Goal: Transaction & Acquisition: Purchase product/service

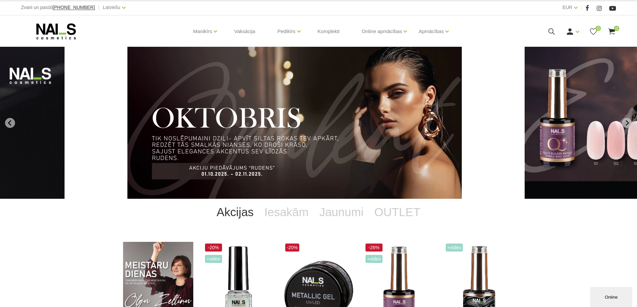
click at [242, 213] on link "Akcijas" at bounding box center [235, 212] width 48 height 27
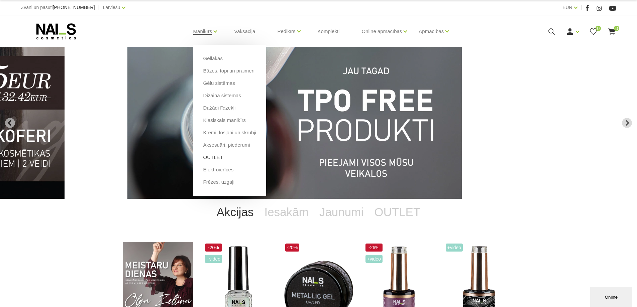
click at [217, 159] on link "OUTLET" at bounding box center [213, 157] width 20 height 7
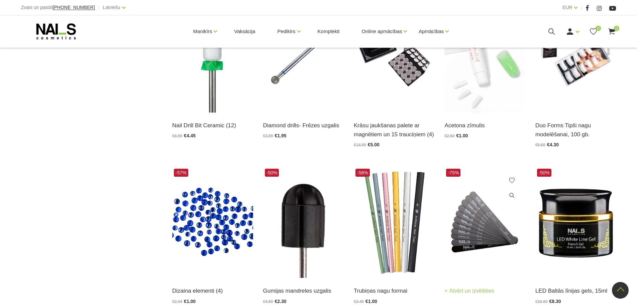
scroll to position [468, 0]
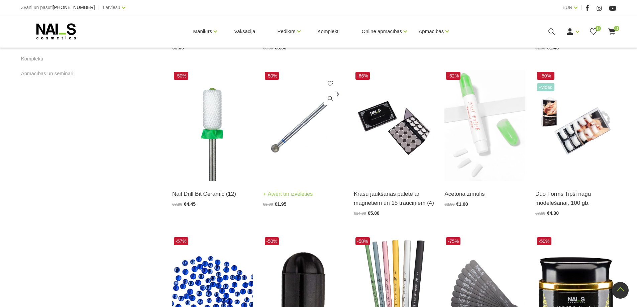
click at [289, 146] on img at bounding box center [303, 125] width 81 height 111
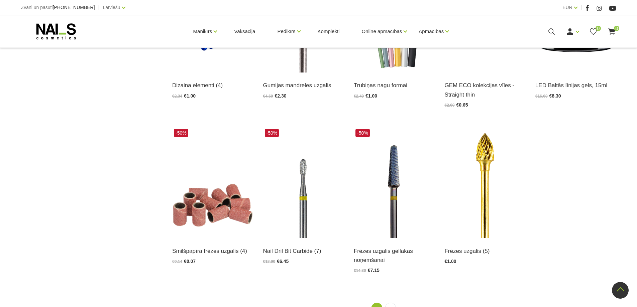
scroll to position [770, 0]
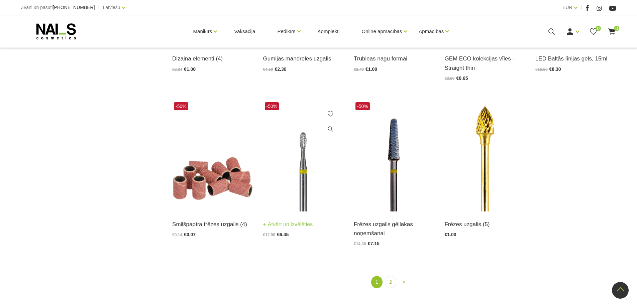
click at [301, 201] on img at bounding box center [303, 156] width 81 height 111
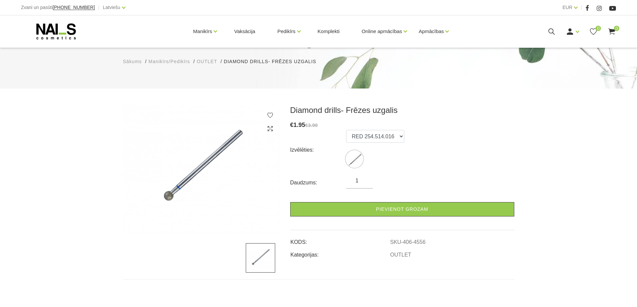
scroll to position [33, 0]
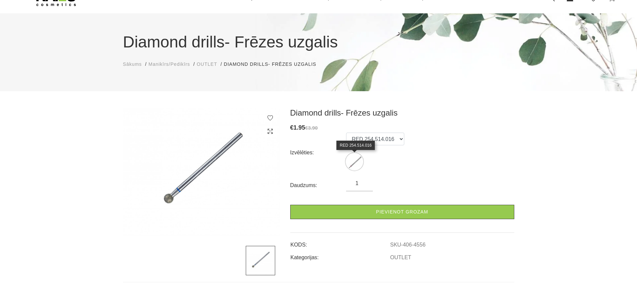
click at [350, 163] on img at bounding box center [354, 162] width 17 height 17
click at [385, 139] on select "RED 254.514.016" at bounding box center [375, 139] width 58 height 13
click at [168, 199] on img at bounding box center [201, 172] width 157 height 128
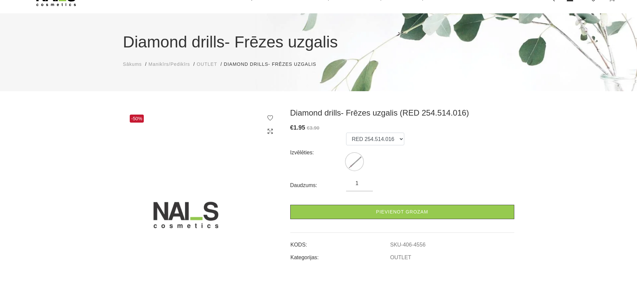
click at [191, 215] on img at bounding box center [201, 213] width 157 height 210
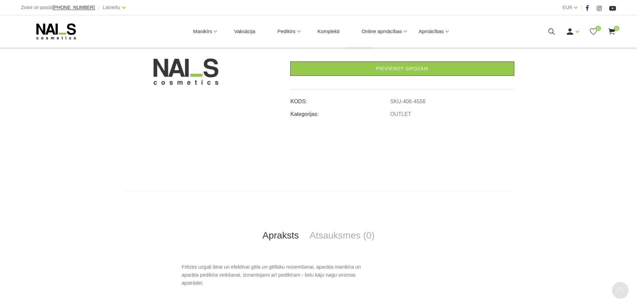
scroll to position [234, 0]
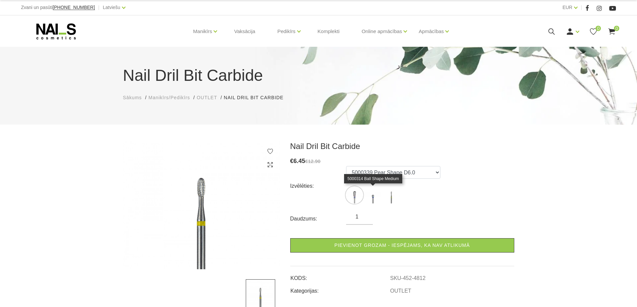
click at [375, 199] on img at bounding box center [373, 195] width 17 height 17
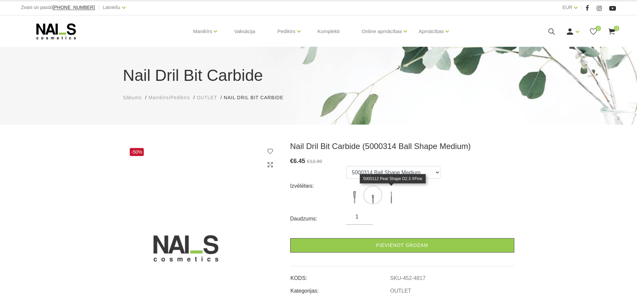
click at [392, 196] on img at bounding box center [391, 195] width 17 height 17
click at [391, 194] on img at bounding box center [391, 195] width 17 height 17
click at [373, 194] on img at bounding box center [373, 195] width 17 height 17
click at [355, 194] on img at bounding box center [354, 195] width 17 height 17
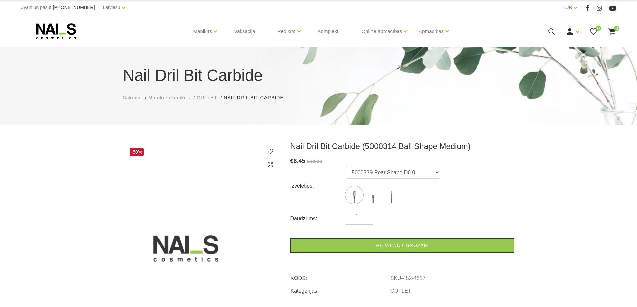
click at [353, 194] on img at bounding box center [354, 195] width 17 height 17
click at [353, 193] on img at bounding box center [354, 195] width 17 height 17
click at [409, 181] on ul "5000339 Pear Shape D6.0 5000314 Ball Shape Medium 5000112 Pear Shape D2.3 XFine" at bounding box center [393, 186] width 94 height 40
click at [405, 171] on select "5000339 Pear Shape D6.0 5000314 Ball Shape Medium 5000112 Pear Shape D2.3 XFine" at bounding box center [393, 172] width 94 height 13
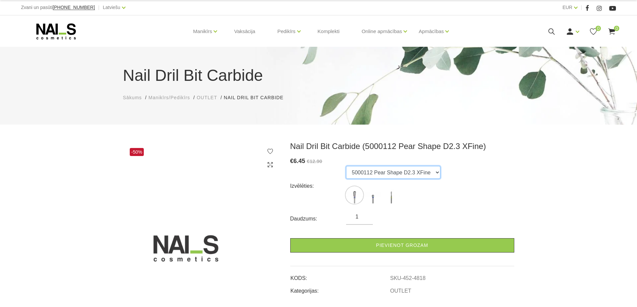
click at [346, 166] on select "5000339 Pear Shape D6.0 5000314 Ball Shape Medium 5000112 Pear Shape D2.3 XFine" at bounding box center [393, 172] width 94 height 13
drag, startPoint x: 429, startPoint y: 173, endPoint x: 355, endPoint y: 173, distance: 73.3
click at [355, 173] on select "5000339 Pear Shape D6.0 5000314 Ball Shape Medium 5000112 Pear Shape D2.3 XFine" at bounding box center [393, 172] width 94 height 13
click at [346, 166] on select "5000339 Pear Shape D6.0 5000314 Ball Shape Medium 5000112 Pear Shape D2.3 XFine" at bounding box center [393, 172] width 94 height 13
drag, startPoint x: 350, startPoint y: 172, endPoint x: 411, endPoint y: 177, distance: 61.4
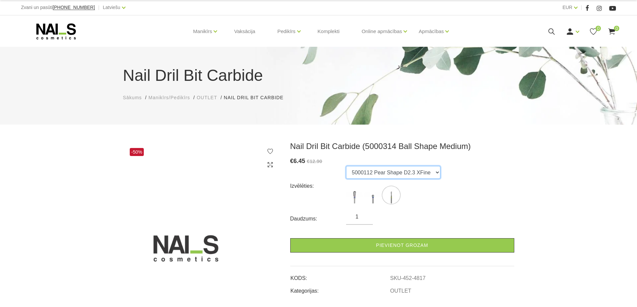
click at [411, 177] on select "5000339 Pear Shape D6.0 5000314 Ball Shape Medium 5000112 Pear Shape D2.3 XFine" at bounding box center [393, 172] width 94 height 13
click at [346, 166] on select "5000339 Pear Shape D6.0 5000314 Ball Shape Medium 5000112 Pear Shape D2.3 XFine" at bounding box center [393, 172] width 94 height 13
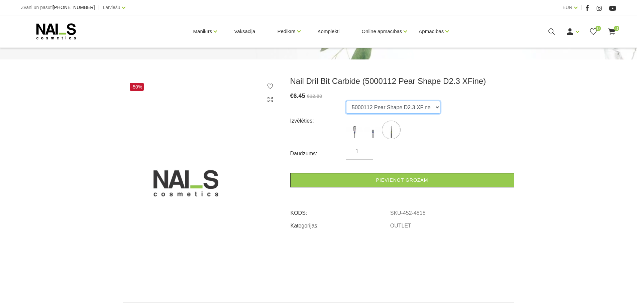
scroll to position [32, 0]
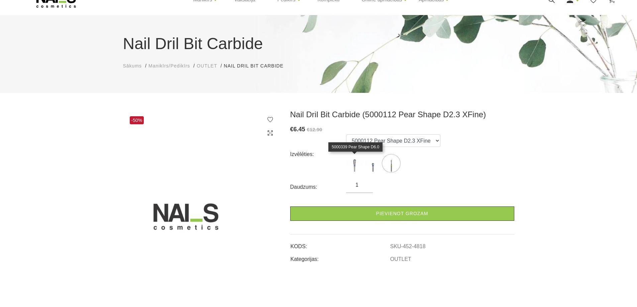
click at [352, 165] on img at bounding box center [354, 163] width 17 height 17
click at [353, 160] on img at bounding box center [354, 163] width 17 height 17
click at [353, 159] on img at bounding box center [354, 163] width 17 height 17
click at [374, 162] on img at bounding box center [373, 163] width 17 height 17
click at [397, 155] on label at bounding box center [391, 163] width 17 height 17
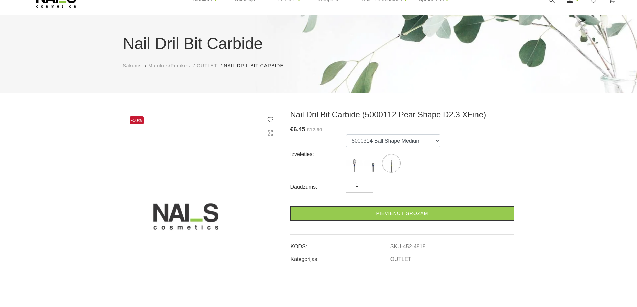
select select "4818"
click at [396, 139] on select "5000339 Pear Shape D6.0 5000314 Ball Shape Medium 5000112 Pear Shape D2.3 XFine" at bounding box center [393, 141] width 94 height 13
click at [293, 118] on h3 "Nail Dril Bit Carbide (5000112 Pear Shape D2.3 XFine)" at bounding box center [402, 115] width 224 height 10
drag, startPoint x: 291, startPoint y: 114, endPoint x: 479, endPoint y: 116, distance: 188.4
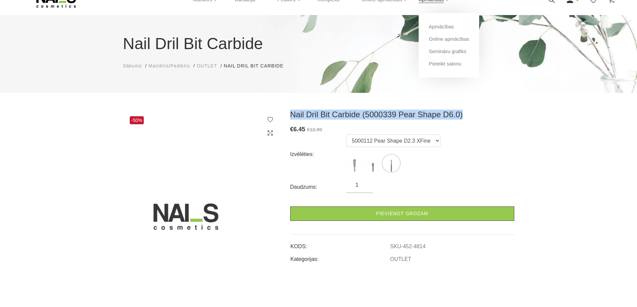
copy h3 "Nail Dril Bit Carbide (5000339 Pear Shape D6.0)"
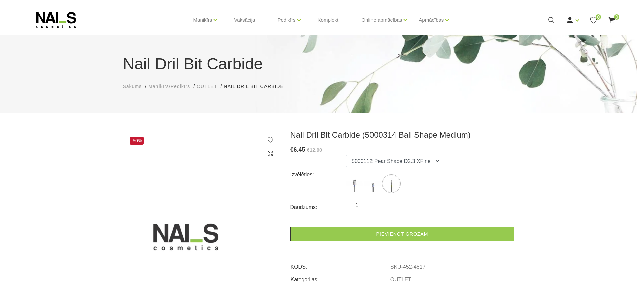
scroll to position [0, 0]
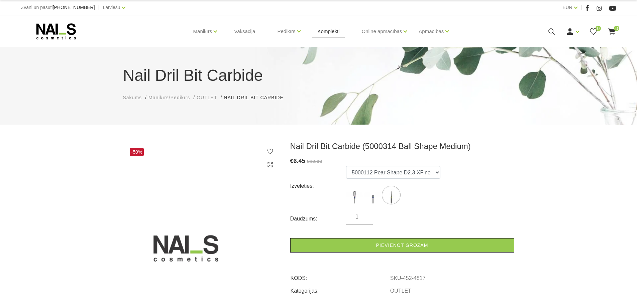
click at [331, 29] on link "Komplekti" at bounding box center [329, 31] width 33 height 32
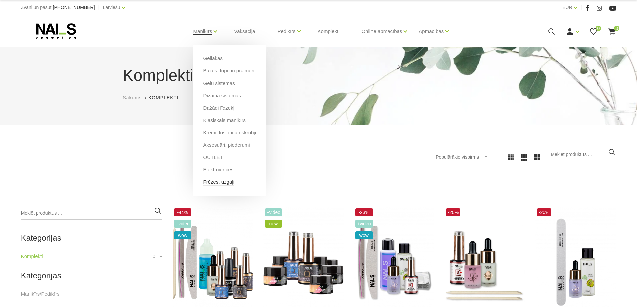
click at [229, 182] on link "Frēzes, uzgaļi" at bounding box center [218, 182] width 31 height 7
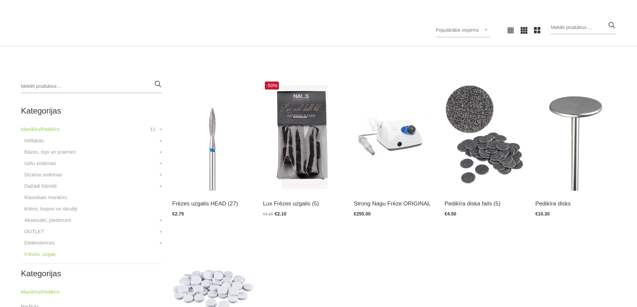
scroll to position [134, 0]
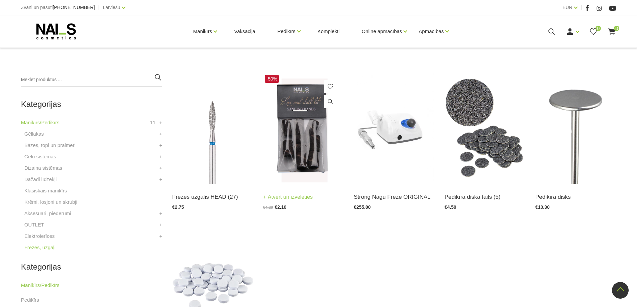
click at [315, 146] on img at bounding box center [303, 128] width 81 height 111
click at [198, 161] on img at bounding box center [212, 128] width 81 height 111
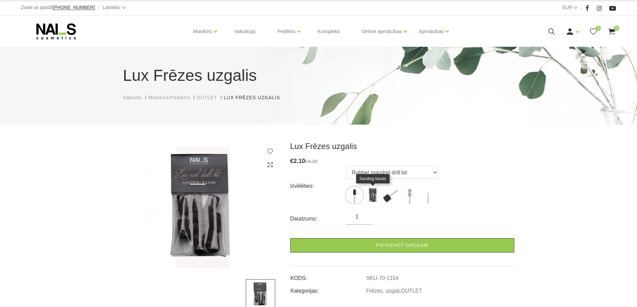
click at [372, 195] on img at bounding box center [373, 195] width 17 height 17
click at [354, 196] on img at bounding box center [354, 195] width 17 height 17
click at [349, 192] on img at bounding box center [354, 195] width 17 height 17
click at [373, 175] on select "Rubber mandrel drill bit Sanding bands Buffing bit Mandrel Bit Diamond cut bit" at bounding box center [392, 172] width 92 height 13
click at [346, 166] on select "Rubber mandrel drill bit Sanding bands Buffing bit Mandrel Bit Diamond cut bit" at bounding box center [392, 172] width 92 height 13
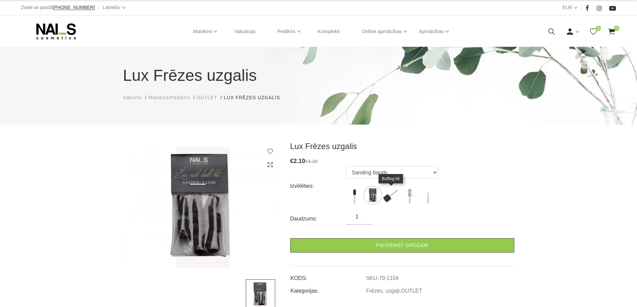
click at [391, 193] on img at bounding box center [391, 195] width 17 height 17
click at [416, 199] on img at bounding box center [410, 195] width 17 height 17
select select "1156"
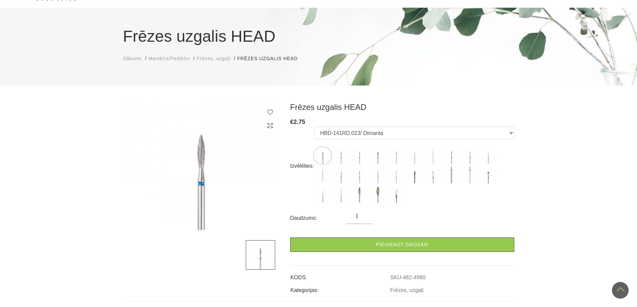
scroll to position [33, 0]
